Goal: Information Seeking & Learning: Learn about a topic

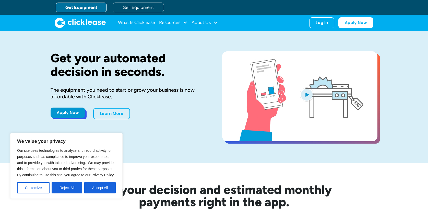
click at [76, 109] on link "Apply Now" at bounding box center [68, 113] width 34 height 10
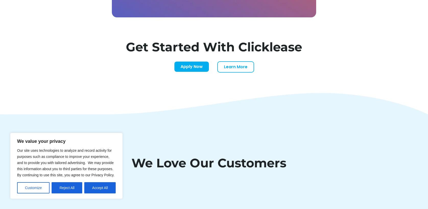
scroll to position [1811, 0]
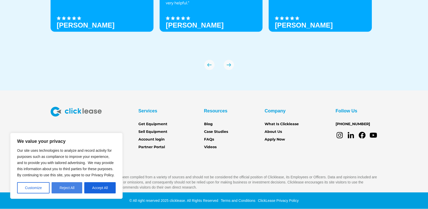
click at [73, 190] on button "Reject All" at bounding box center [67, 187] width 31 height 11
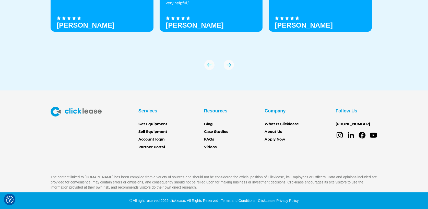
click at [277, 137] on link "Apply Now" at bounding box center [275, 140] width 20 height 6
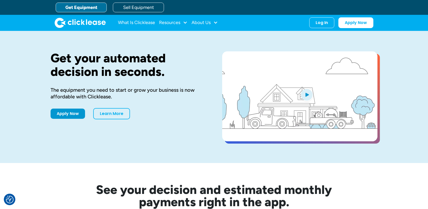
scroll to position [1706, 0]
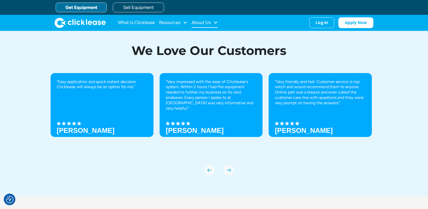
click at [215, 24] on div at bounding box center [215, 22] width 5 height 5
click at [204, 51] on link "Careers" at bounding box center [205, 48] width 22 height 9
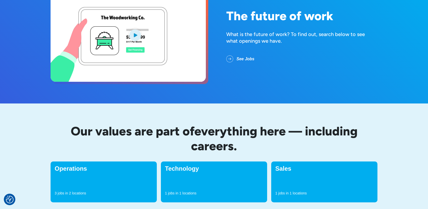
scroll to position [64, 0]
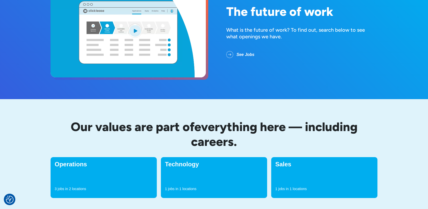
click at [231, 60] on link "See Jobs" at bounding box center [244, 54] width 36 height 13
